Goal: Task Accomplishment & Management: Manage account settings

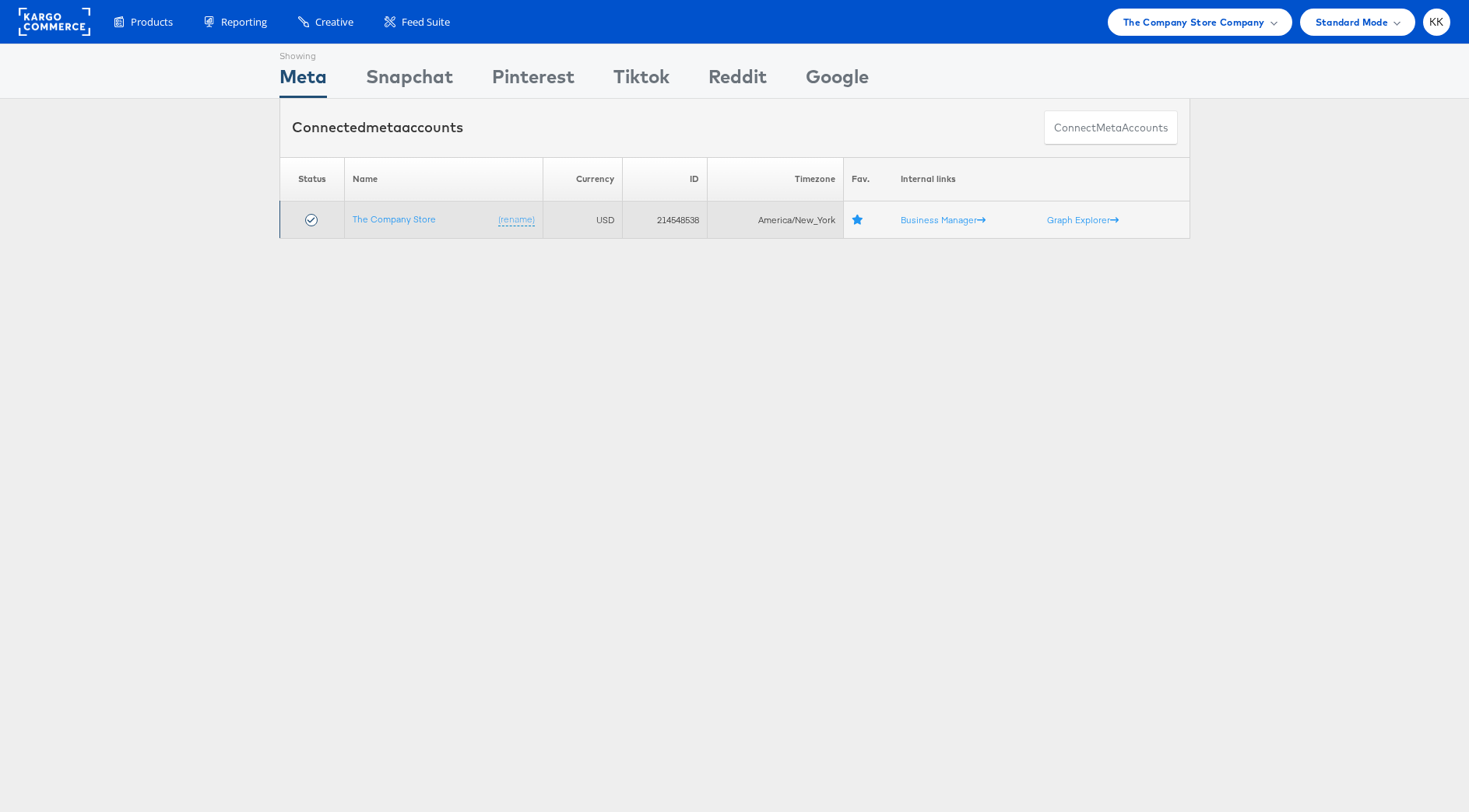
click at [377, 211] on td "The Company Store (rename)" at bounding box center [443, 219] width 199 height 37
click at [360, 214] on link "The Company Store" at bounding box center [394, 219] width 83 height 12
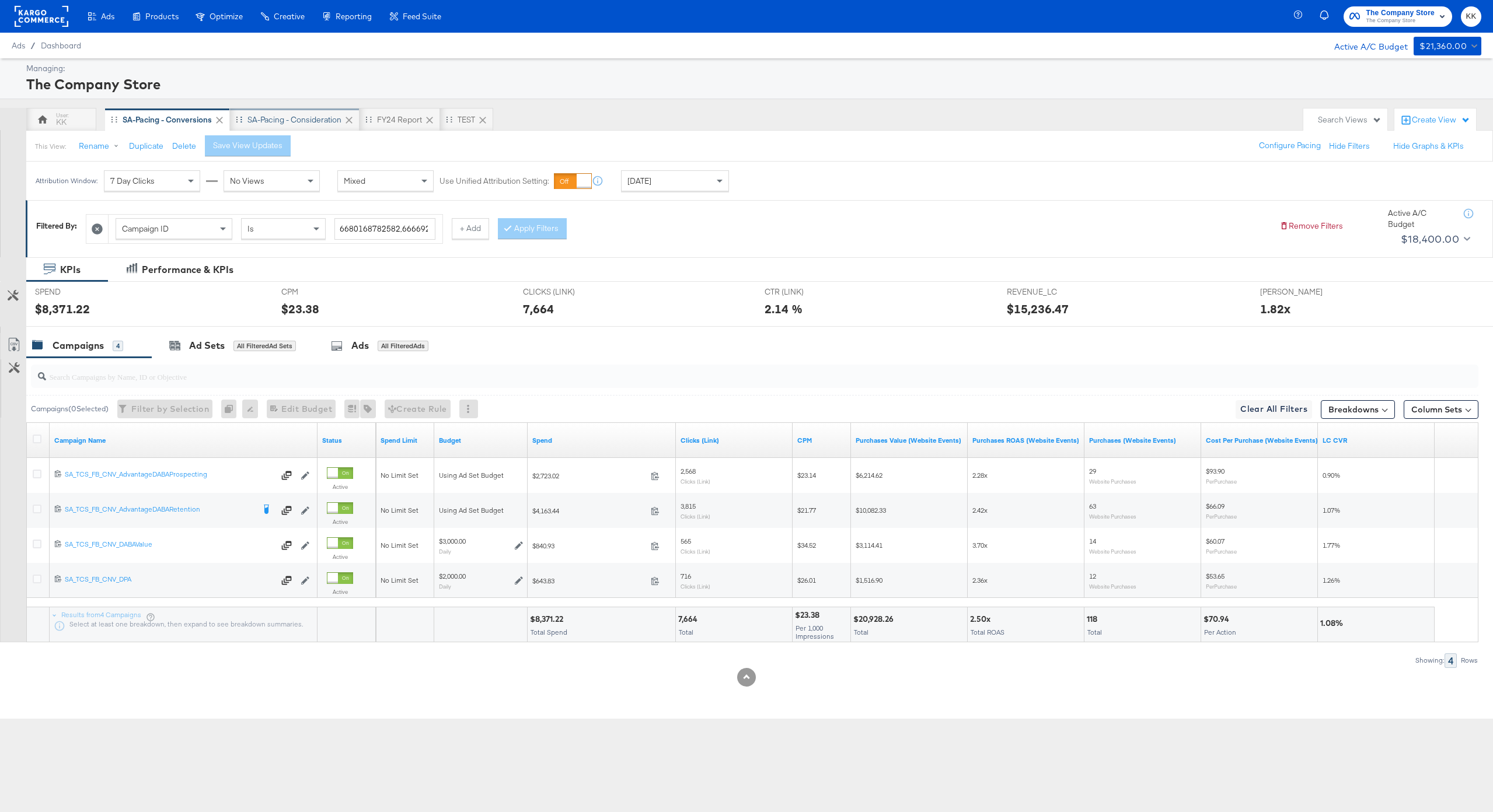
click at [310, 124] on div "SA-Pacing - Consideration" at bounding box center [294, 120] width 94 height 11
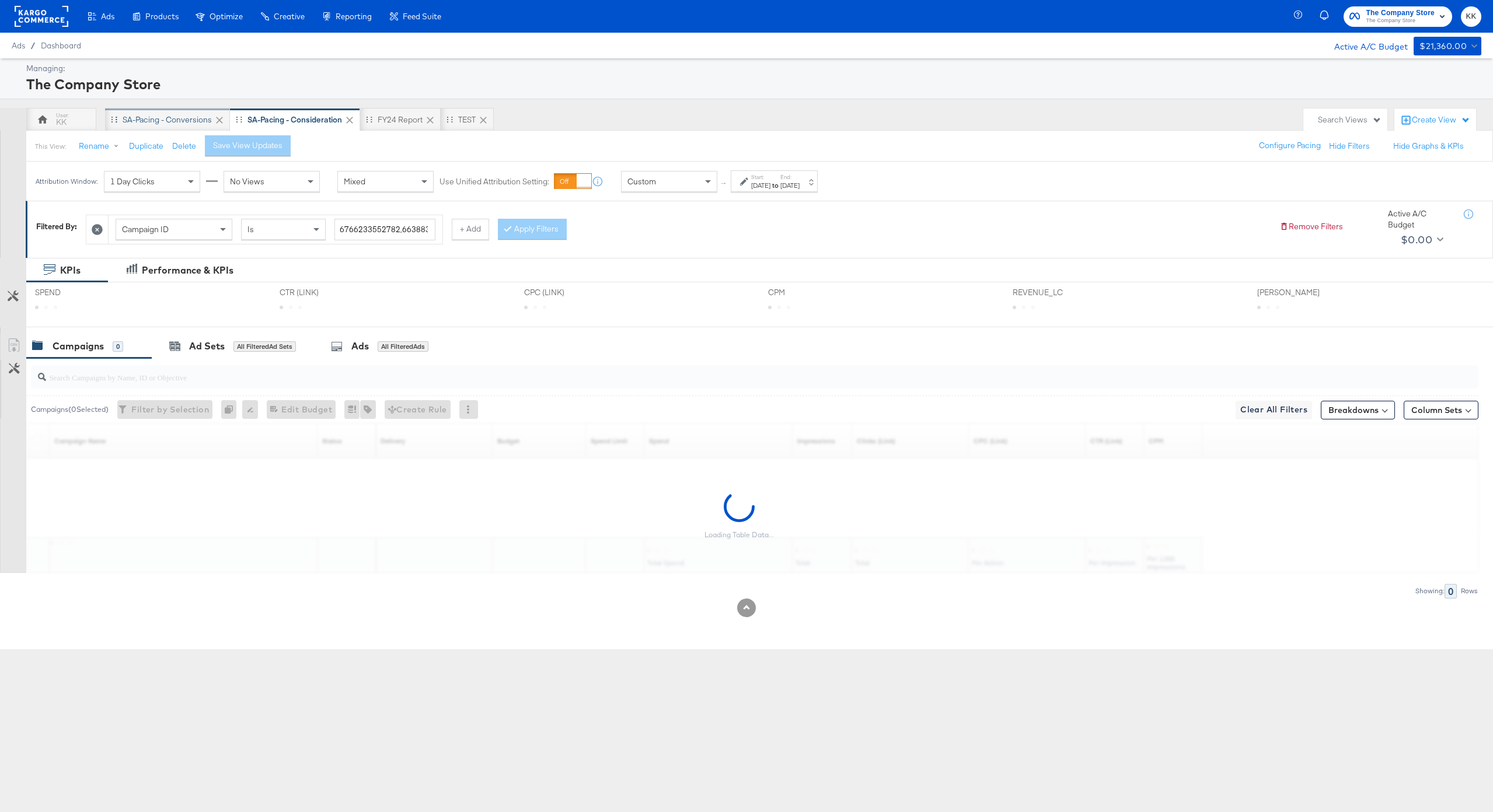
click at [166, 114] on div "SA-Pacing - Conversions" at bounding box center [167, 120] width 89 height 11
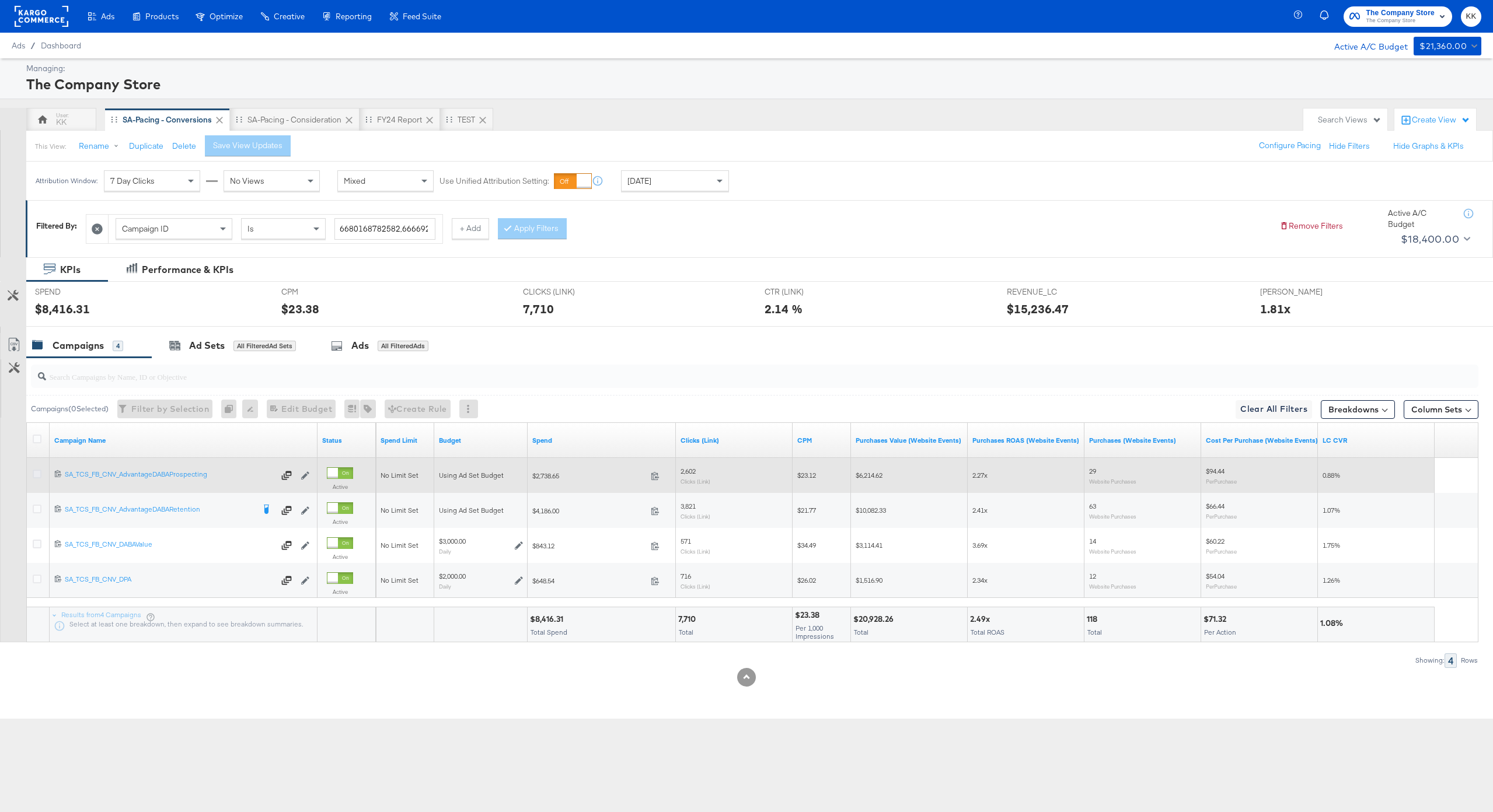
click at [35, 472] on icon at bounding box center [37, 474] width 9 height 9
click at [0, 0] on input "checkbox" at bounding box center [0, 0] width 0 height 0
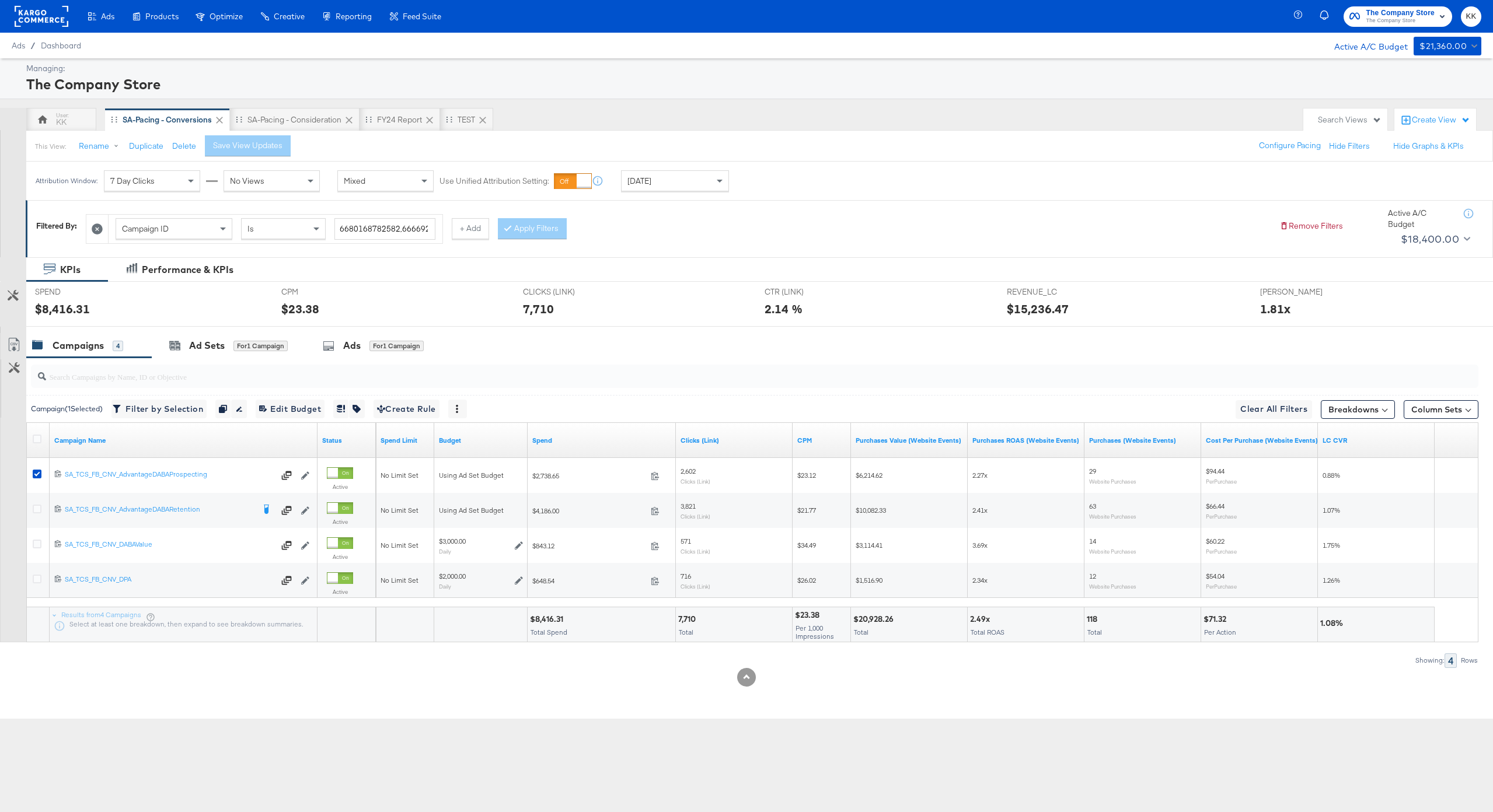
click at [186, 358] on div at bounding box center [752, 376] width 1452 height 37
click at [208, 343] on div "Ad Sets" at bounding box center [206, 346] width 36 height 14
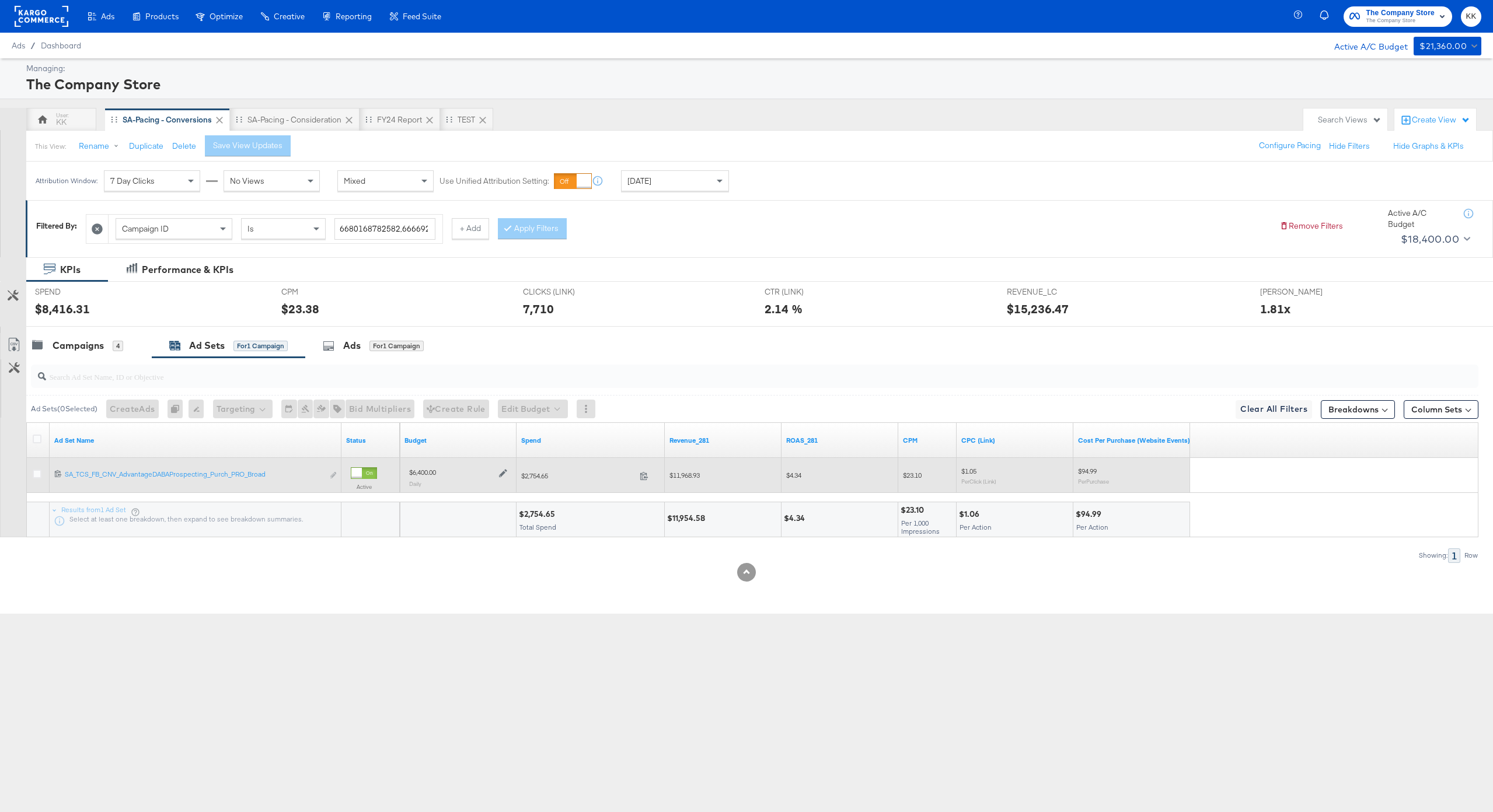
click at [502, 477] on icon at bounding box center [502, 473] width 8 height 8
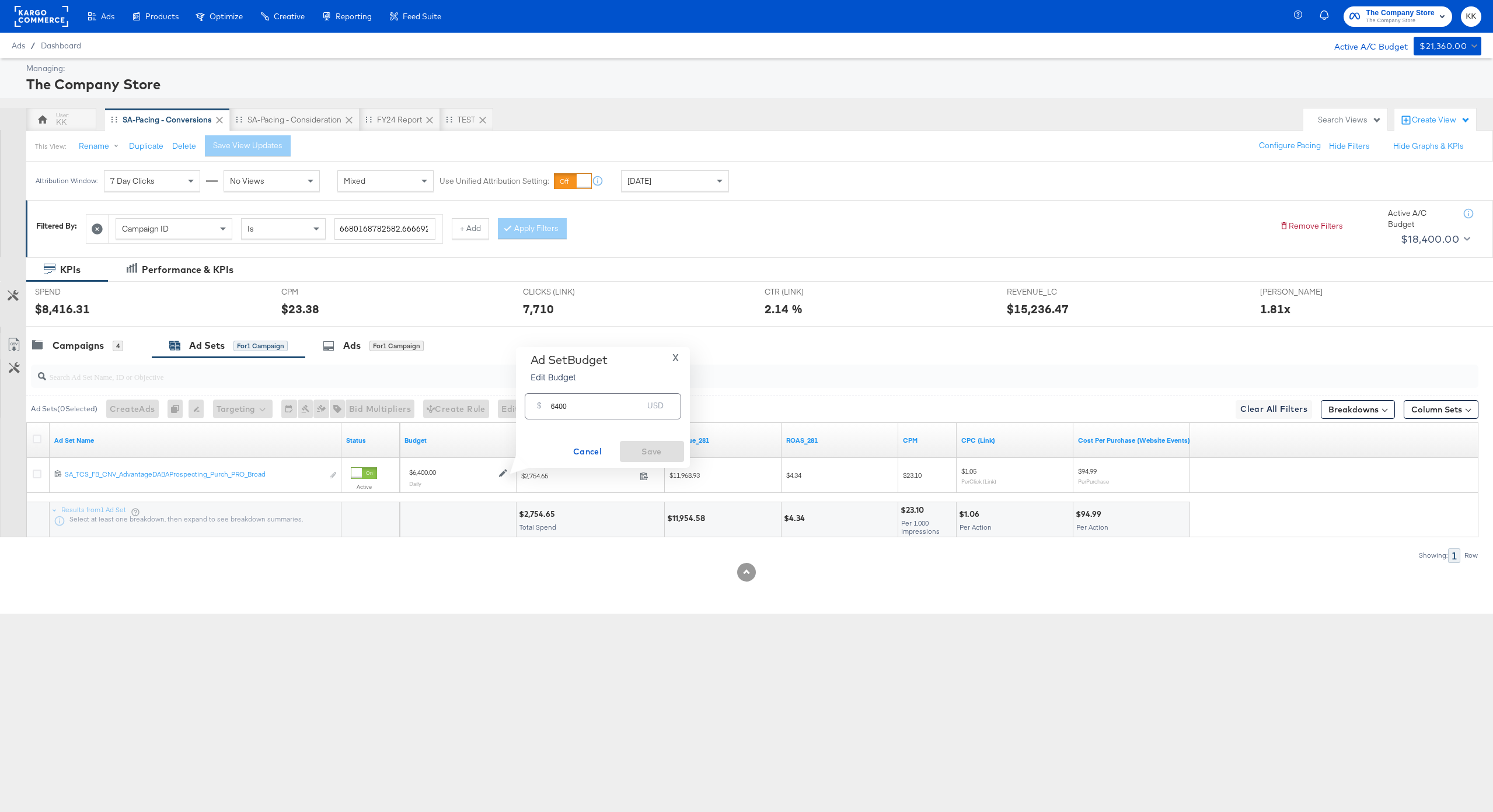
click at [560, 408] on input "6400" at bounding box center [597, 401] width 92 height 25
type input "6000"
click at [663, 442] on button "Save" at bounding box center [651, 452] width 64 height 21
click at [89, 342] on div "Campaigns" at bounding box center [78, 346] width 51 height 14
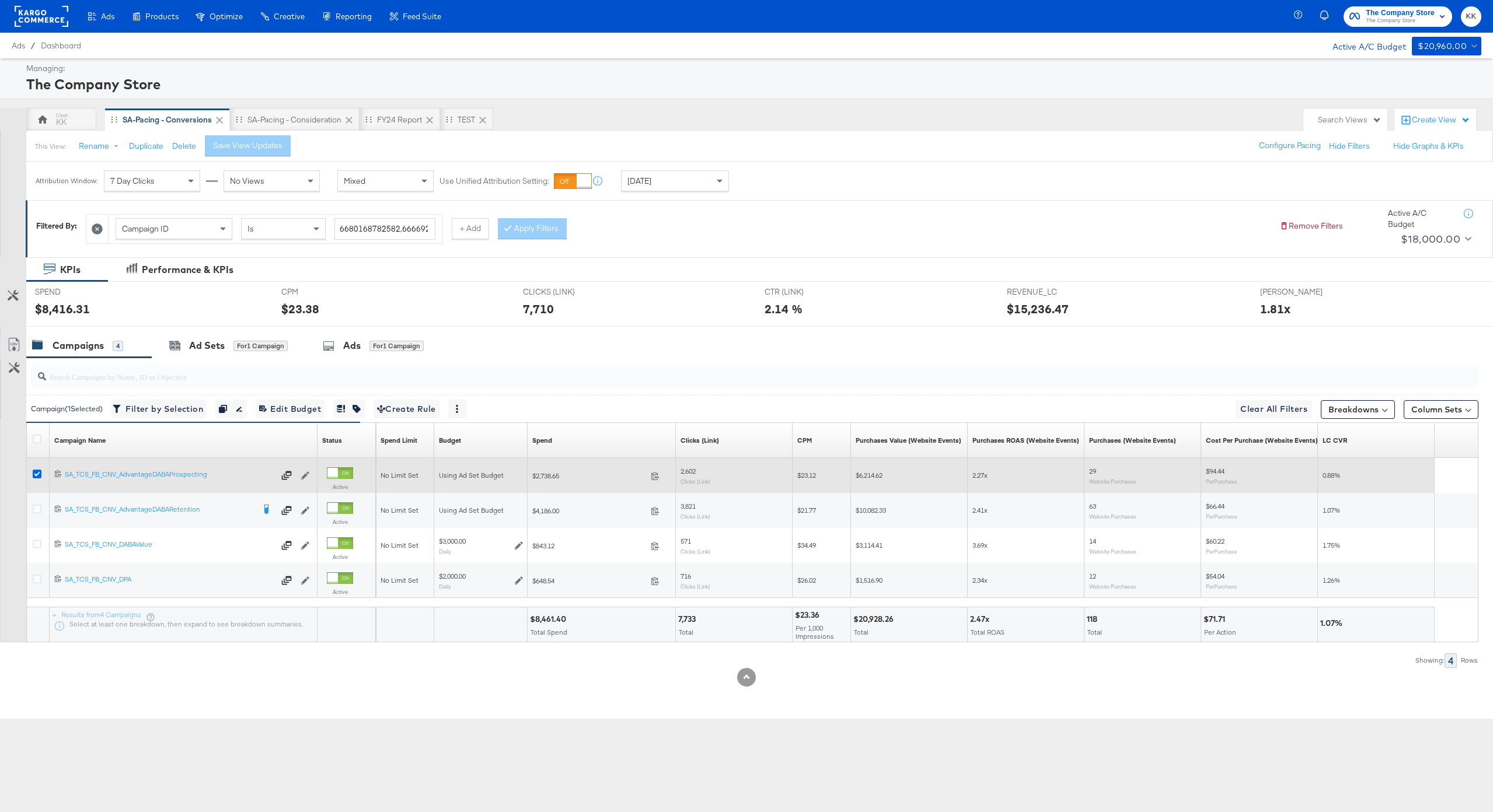
click at [39, 475] on icon at bounding box center [37, 474] width 9 height 9
click at [0, 0] on input "checkbox" at bounding box center [0, 0] width 0 height 0
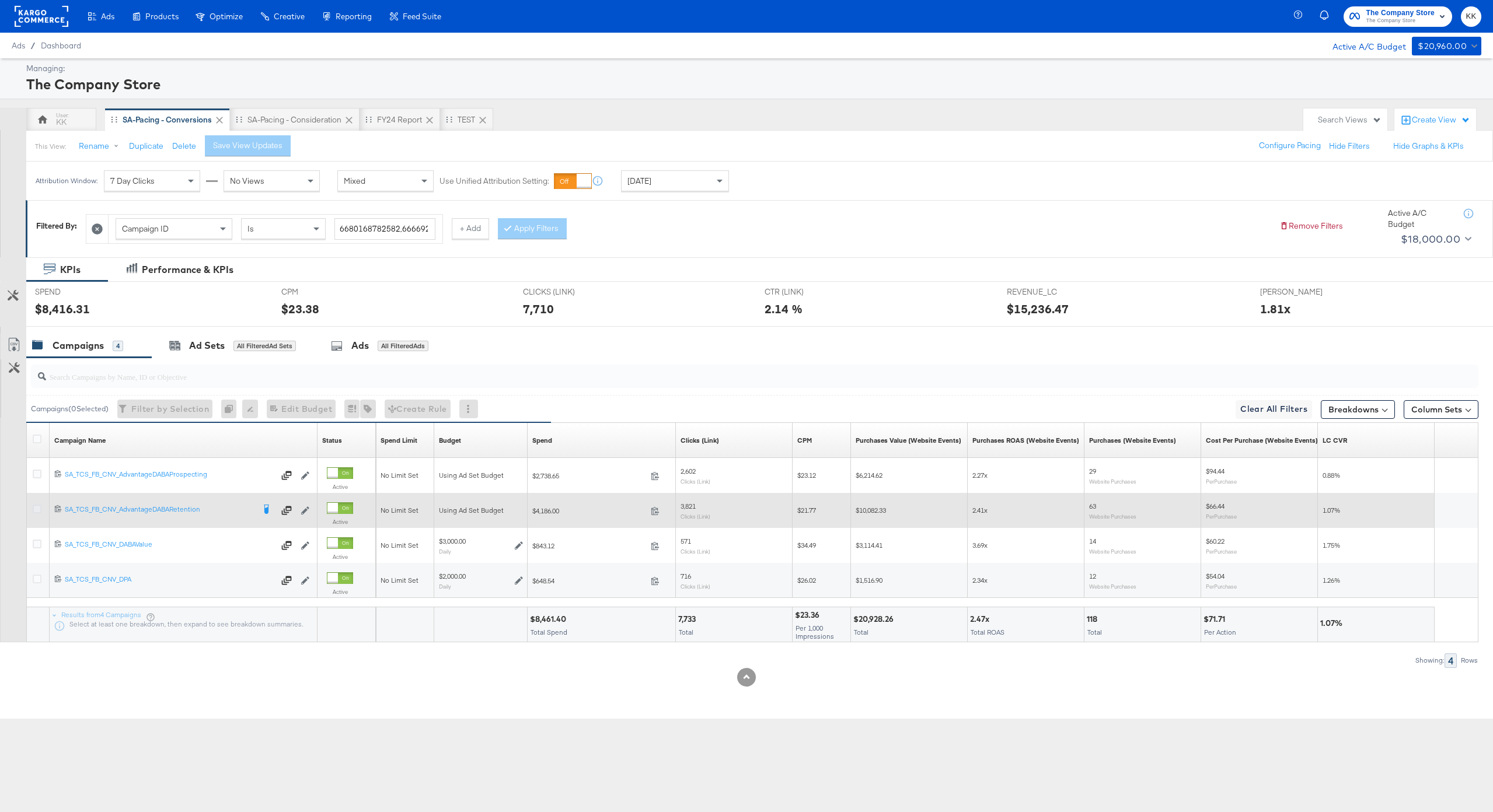
click at [36, 511] on icon at bounding box center [37, 509] width 9 height 9
click at [0, 0] on input "checkbox" at bounding box center [0, 0] width 0 height 0
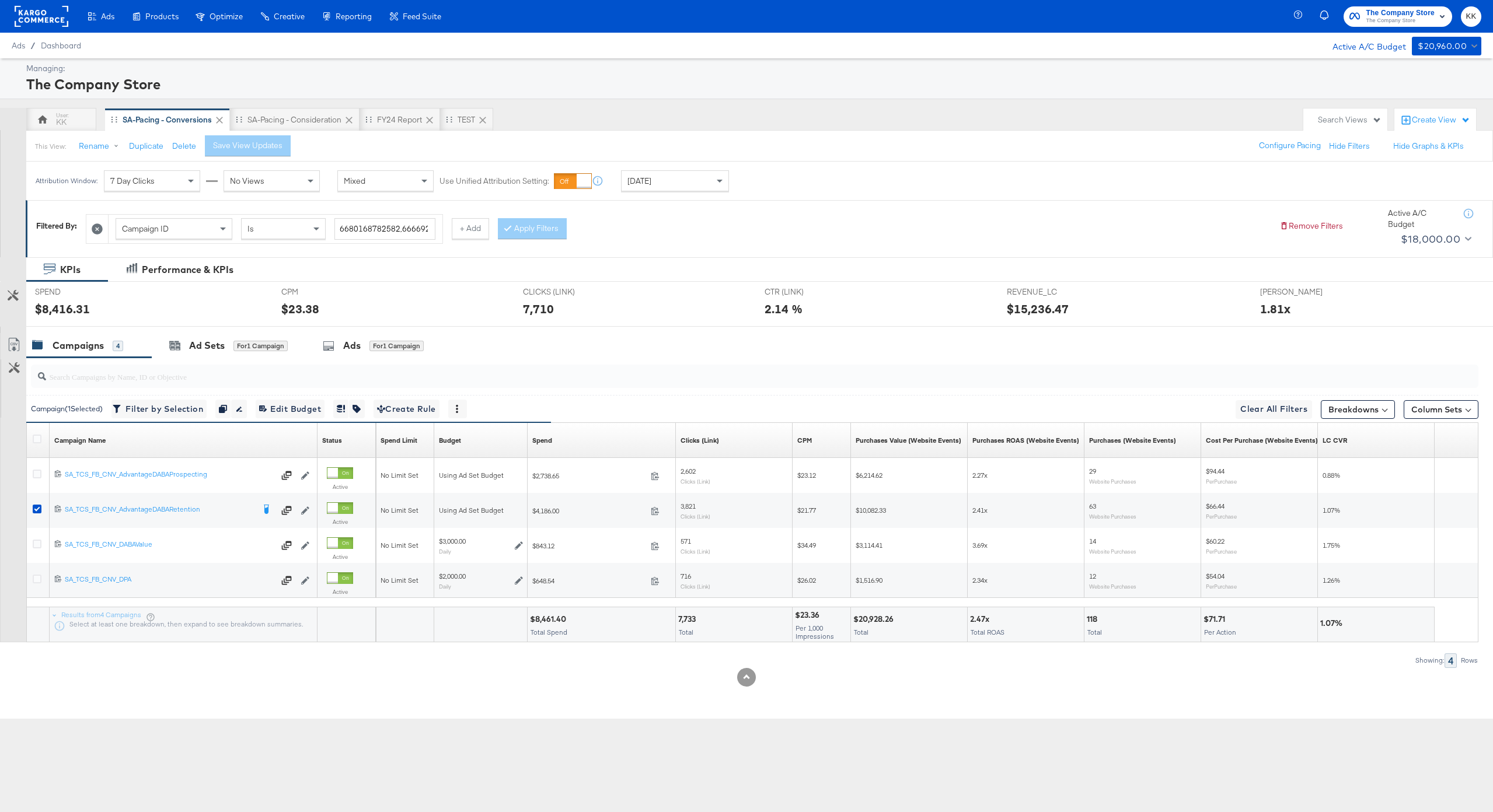
click at [220, 309] on div "$8,416.31" at bounding box center [149, 308] width 229 height 17
click at [196, 352] on div "Ad Sets for 1 Campaign" at bounding box center [228, 346] width 153 height 25
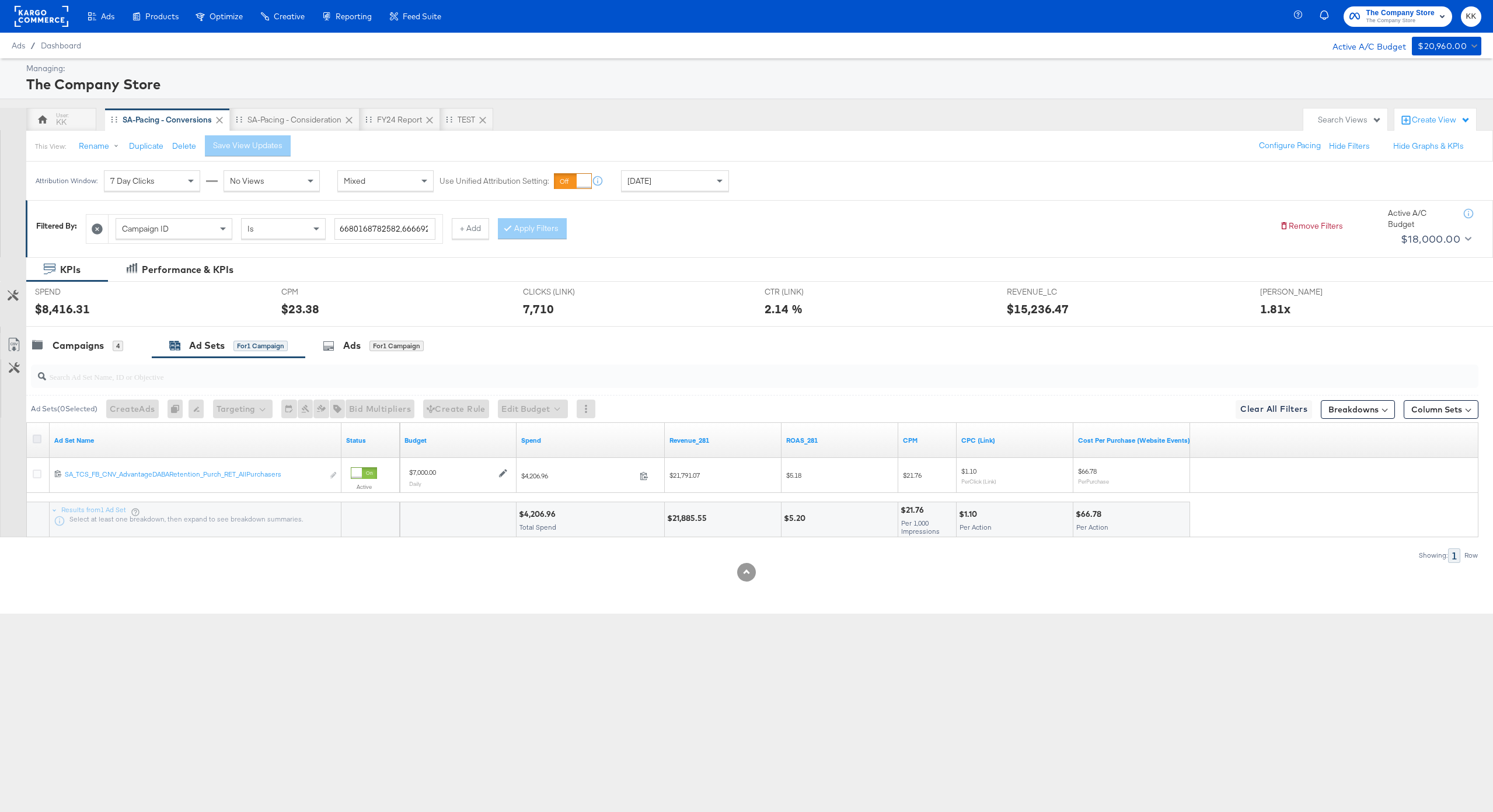
click at [35, 435] on icon at bounding box center [37, 439] width 9 height 9
click at [0, 0] on input "checkbox" at bounding box center [0, 0] width 0 height 0
click at [517, 415] on button "Edit Budget" at bounding box center [517, 409] width 70 height 19
click at [517, 438] on span "Edit Ad Set Budget" at bounding box center [521, 439] width 67 height 15
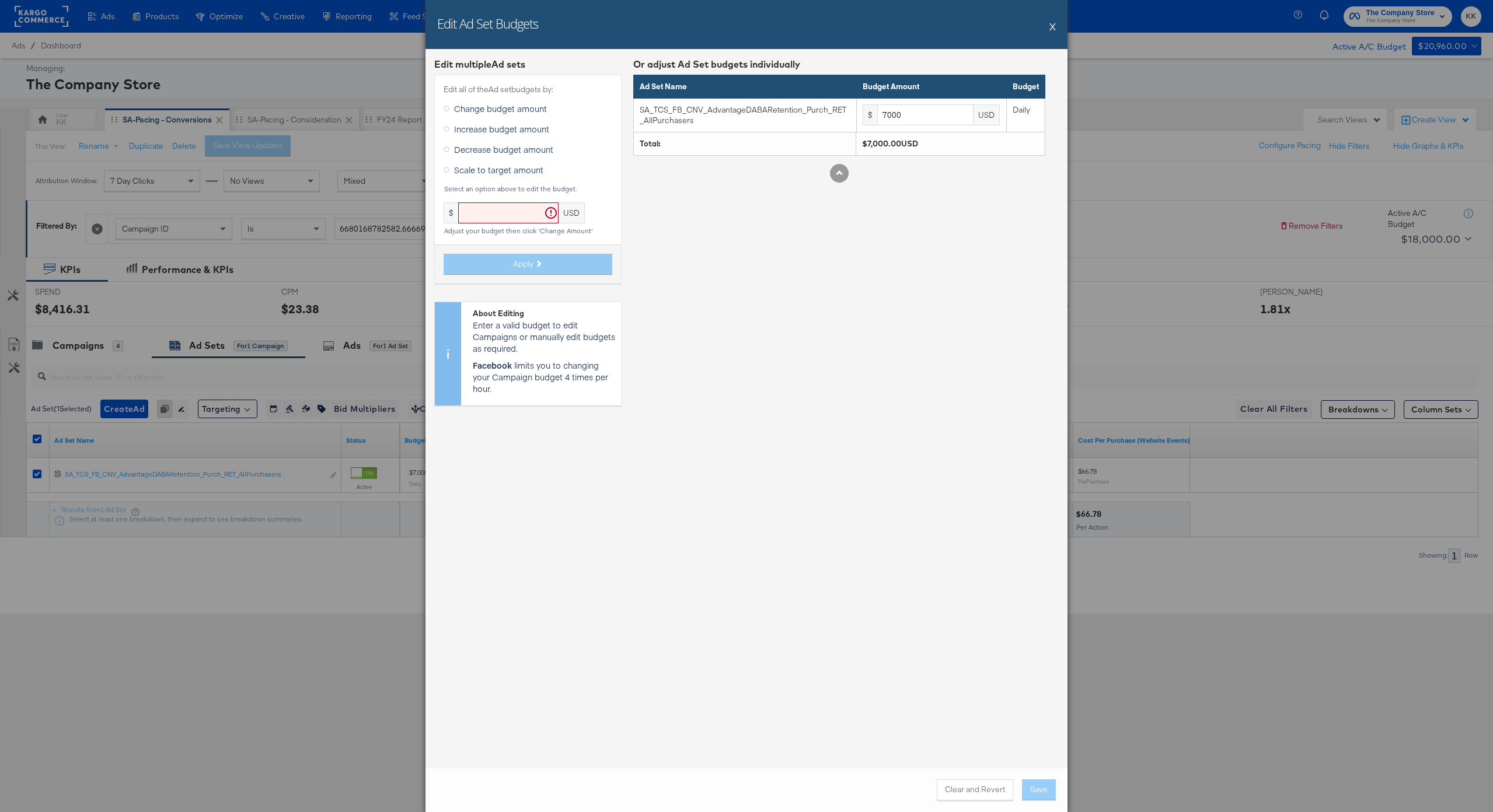
click at [479, 153] on span "Decrease budget amount" at bounding box center [503, 149] width 99 height 12
click at [0, 0] on input "Decrease budget amount" at bounding box center [0, 0] width 0 height 0
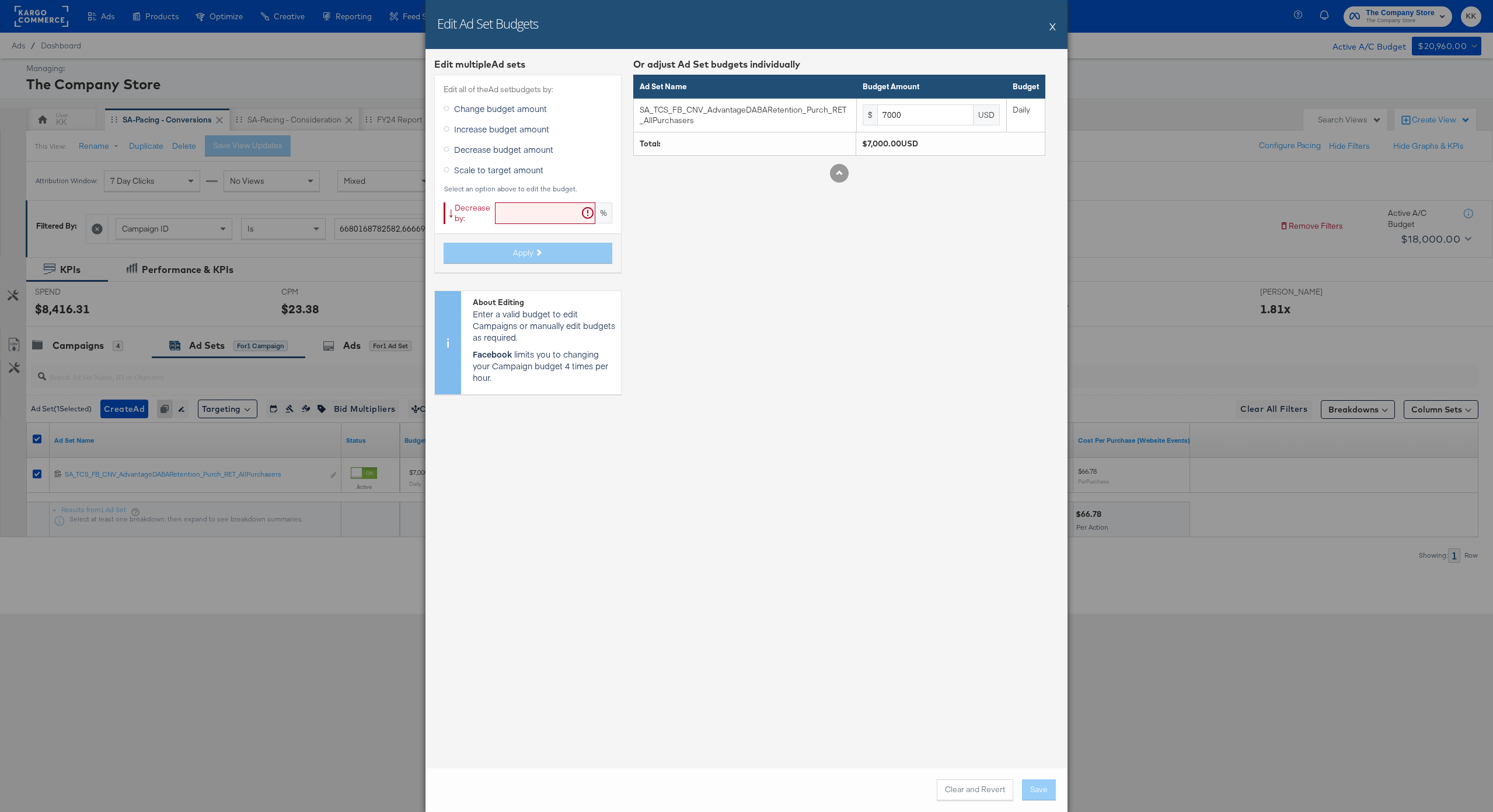
click at [498, 201] on div "Edit all of the Ad set budgets by: Change budget amount Increase budget amount …" at bounding box center [528, 173] width 188 height 198
click at [511, 215] on input "text" at bounding box center [545, 213] width 100 height 22
type input "19"
click at [513, 260] on button "Apply" at bounding box center [527, 253] width 169 height 21
type input "5670"
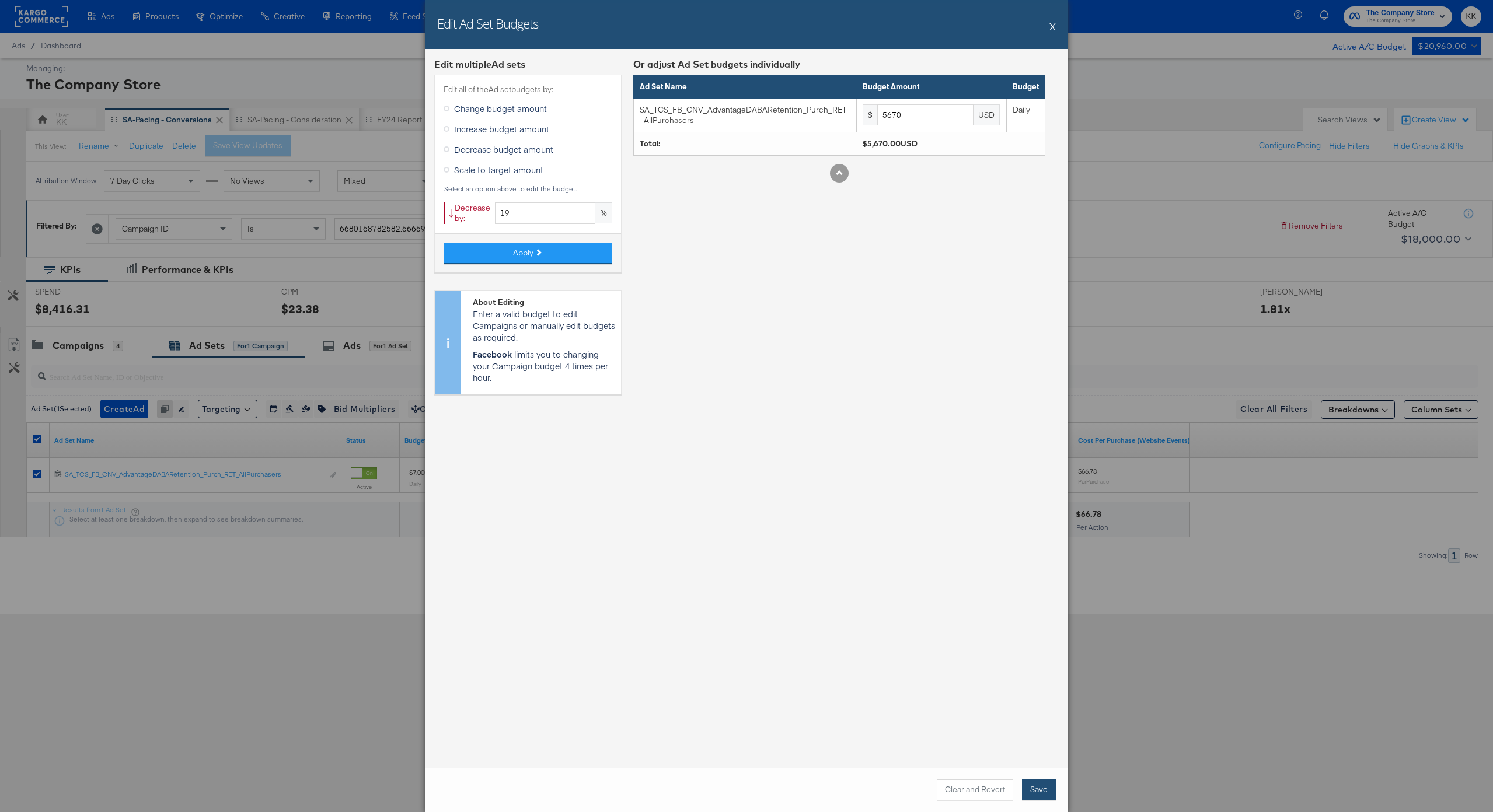
click at [1047, 788] on button "Save" at bounding box center [1039, 790] width 34 height 21
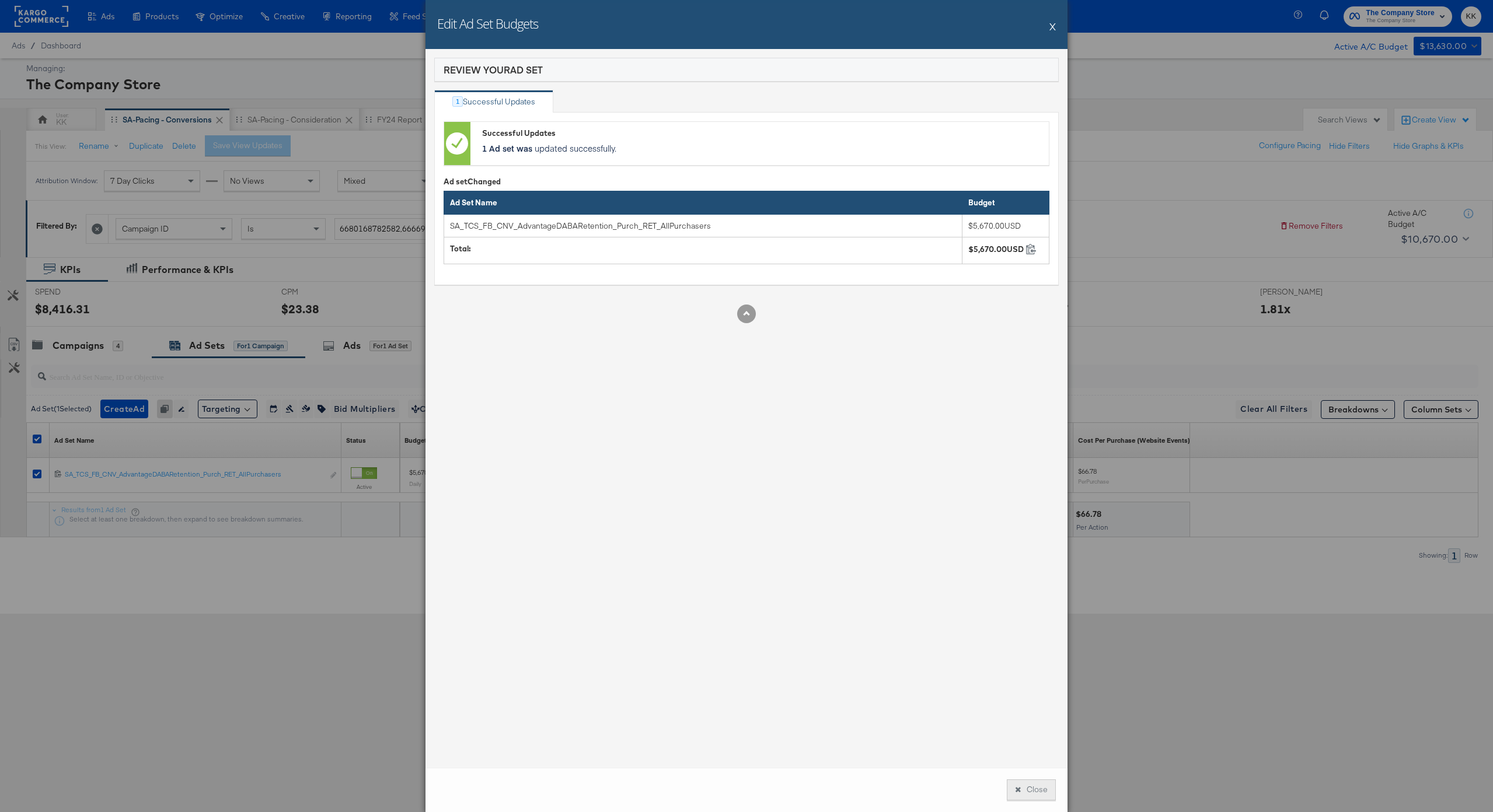
click at [1039, 797] on button "Close" at bounding box center [1031, 790] width 49 height 21
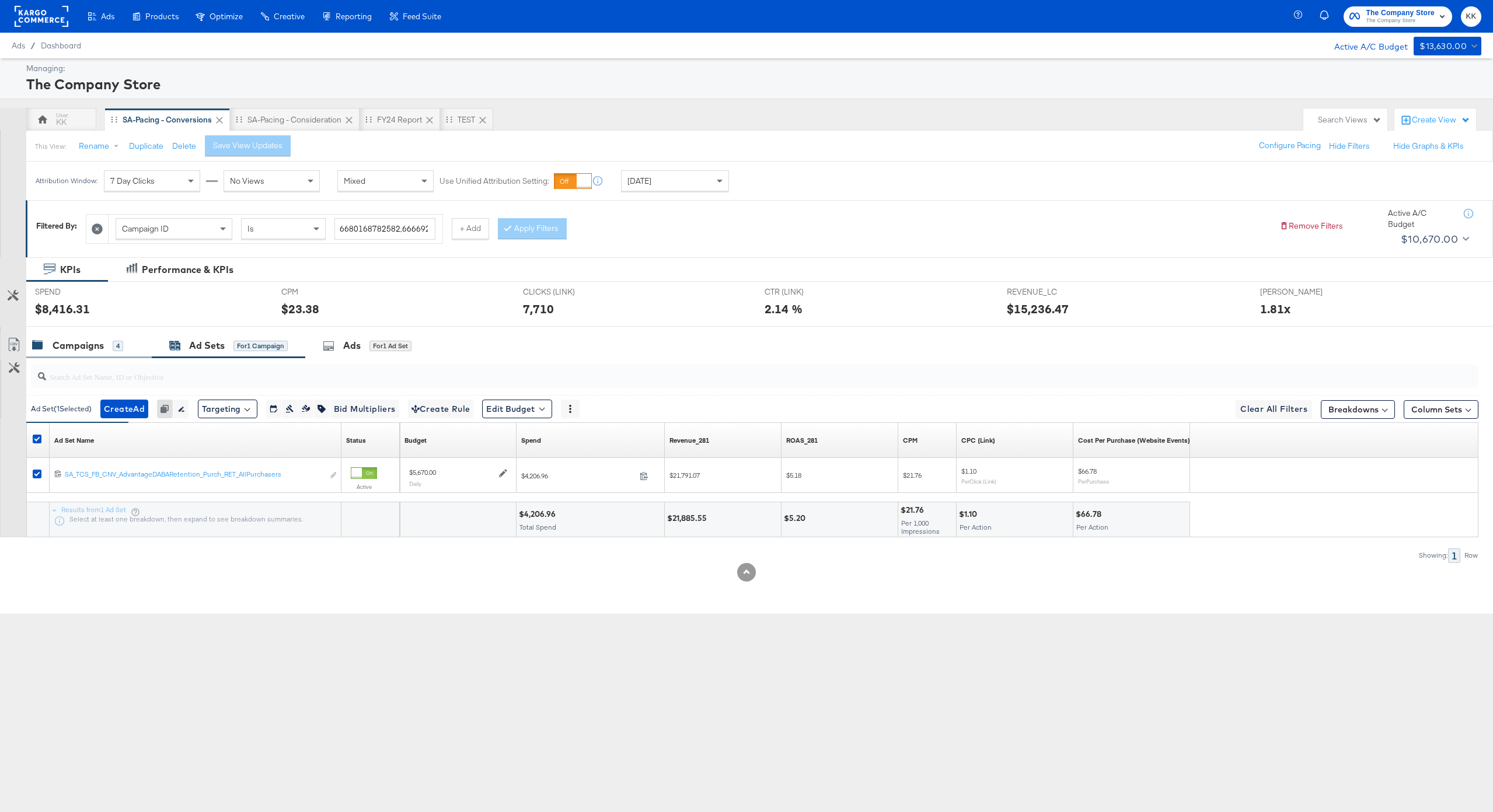
click at [64, 348] on div "Campaigns" at bounding box center [78, 346] width 51 height 14
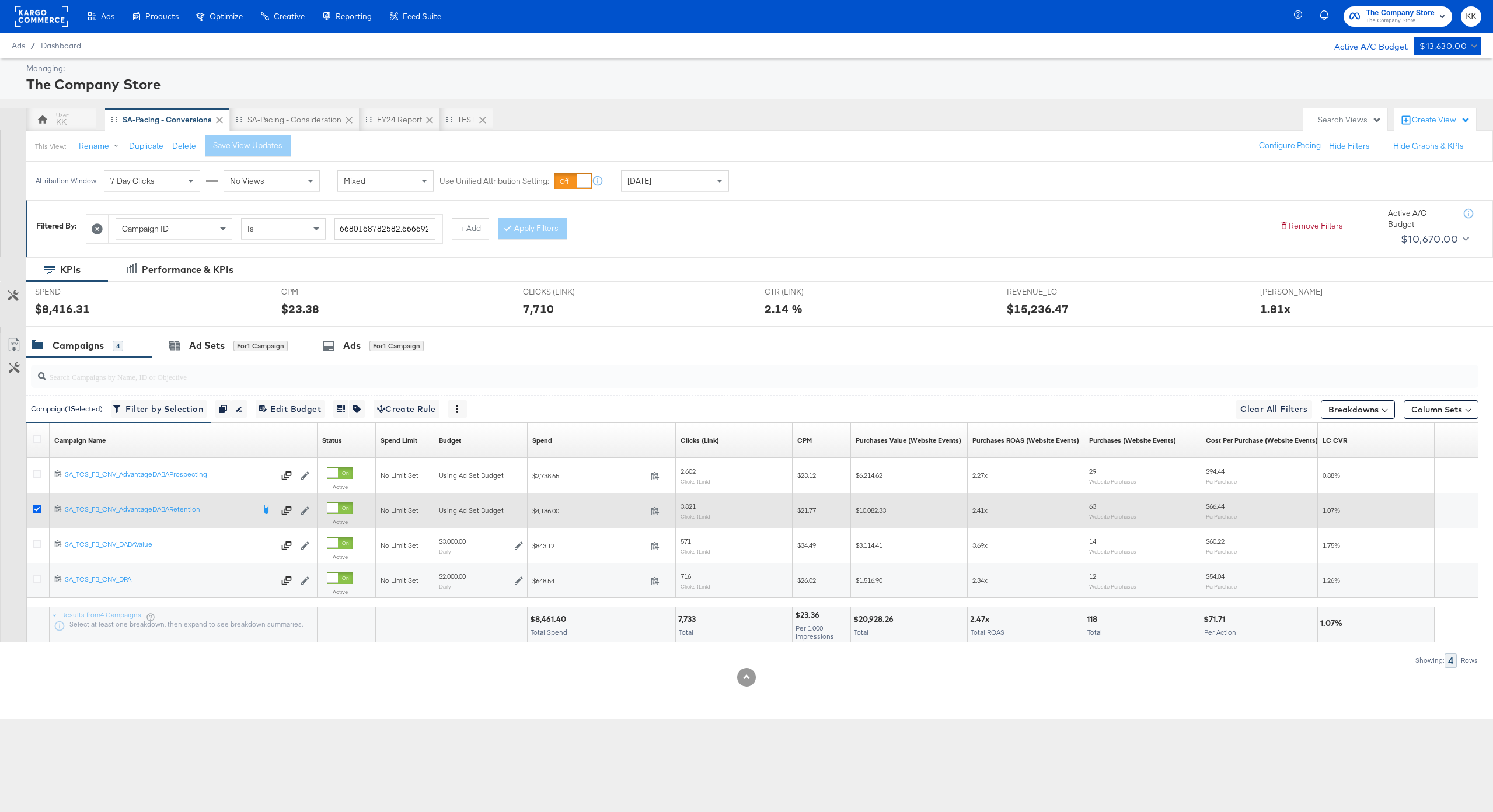
click at [36, 509] on icon at bounding box center [37, 509] width 9 height 9
click at [0, 0] on input "checkbox" at bounding box center [0, 0] width 0 height 0
